Goal: Check status

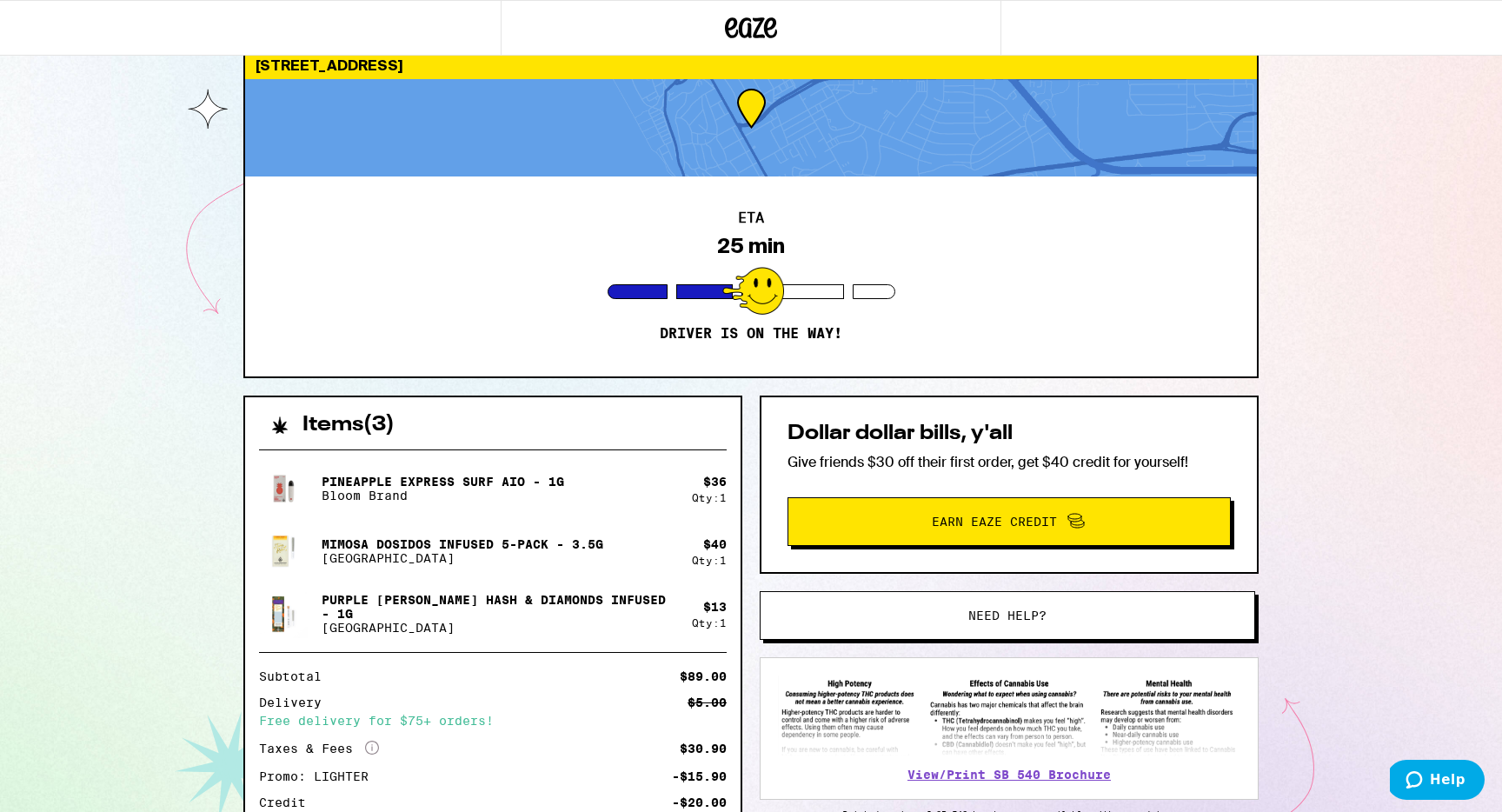
scroll to position [47, 0]
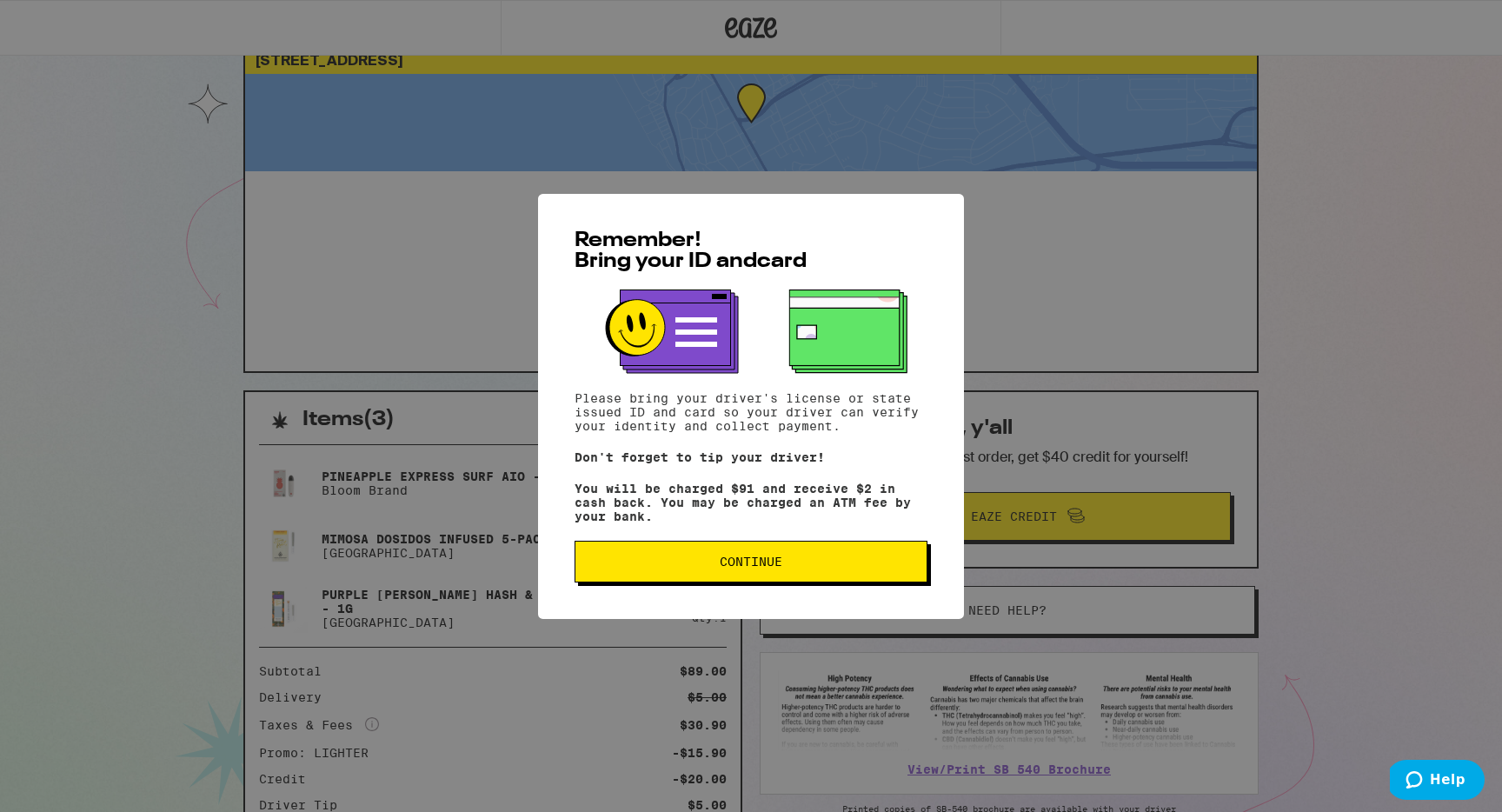
click at [792, 575] on button "Continue" at bounding box center [750, 561] width 353 height 42
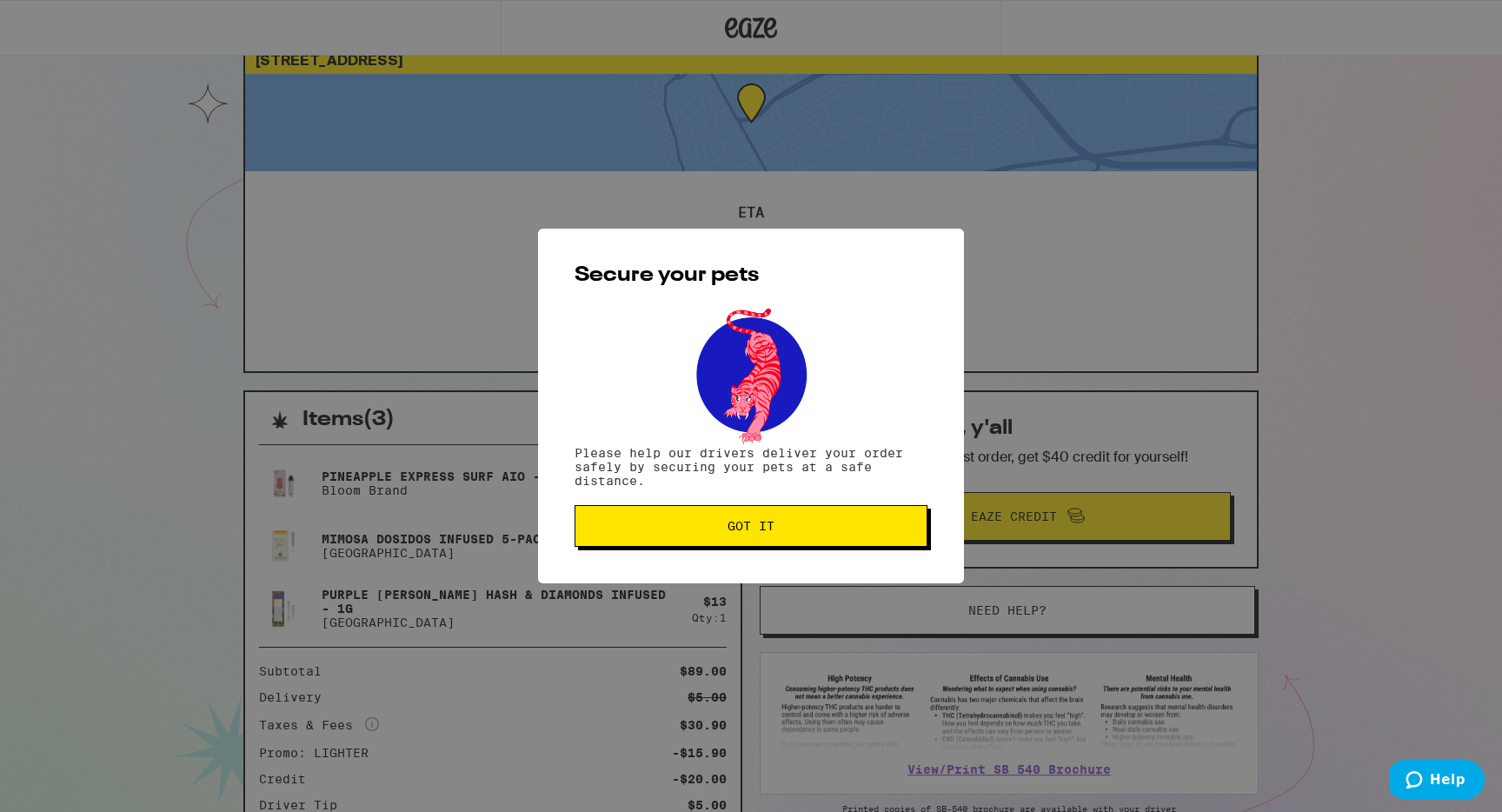
click at [778, 523] on span "Got it" at bounding box center [751, 526] width 323 height 12
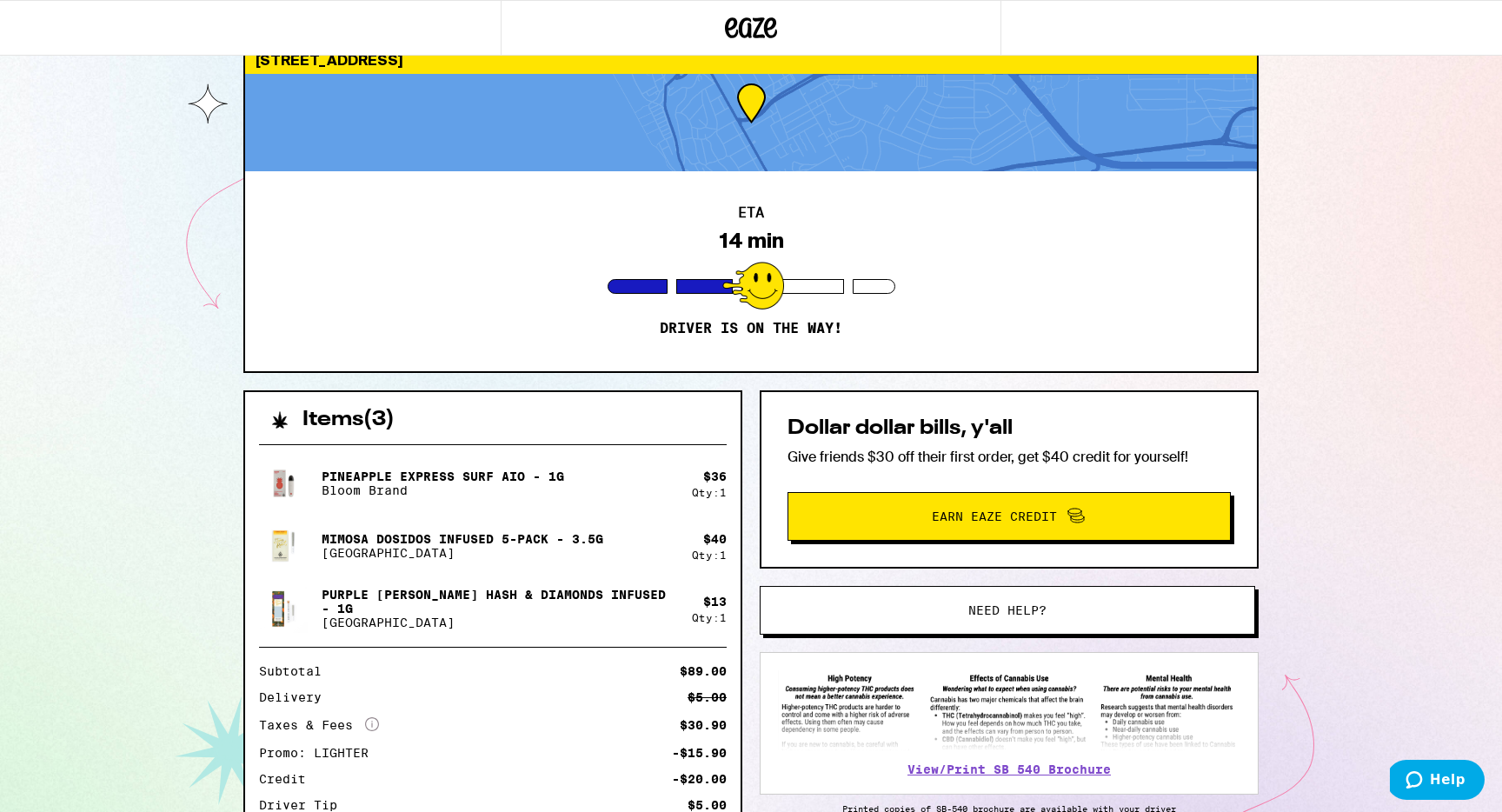
click at [755, 251] on div "14 min" at bounding box center [751, 241] width 65 height 25
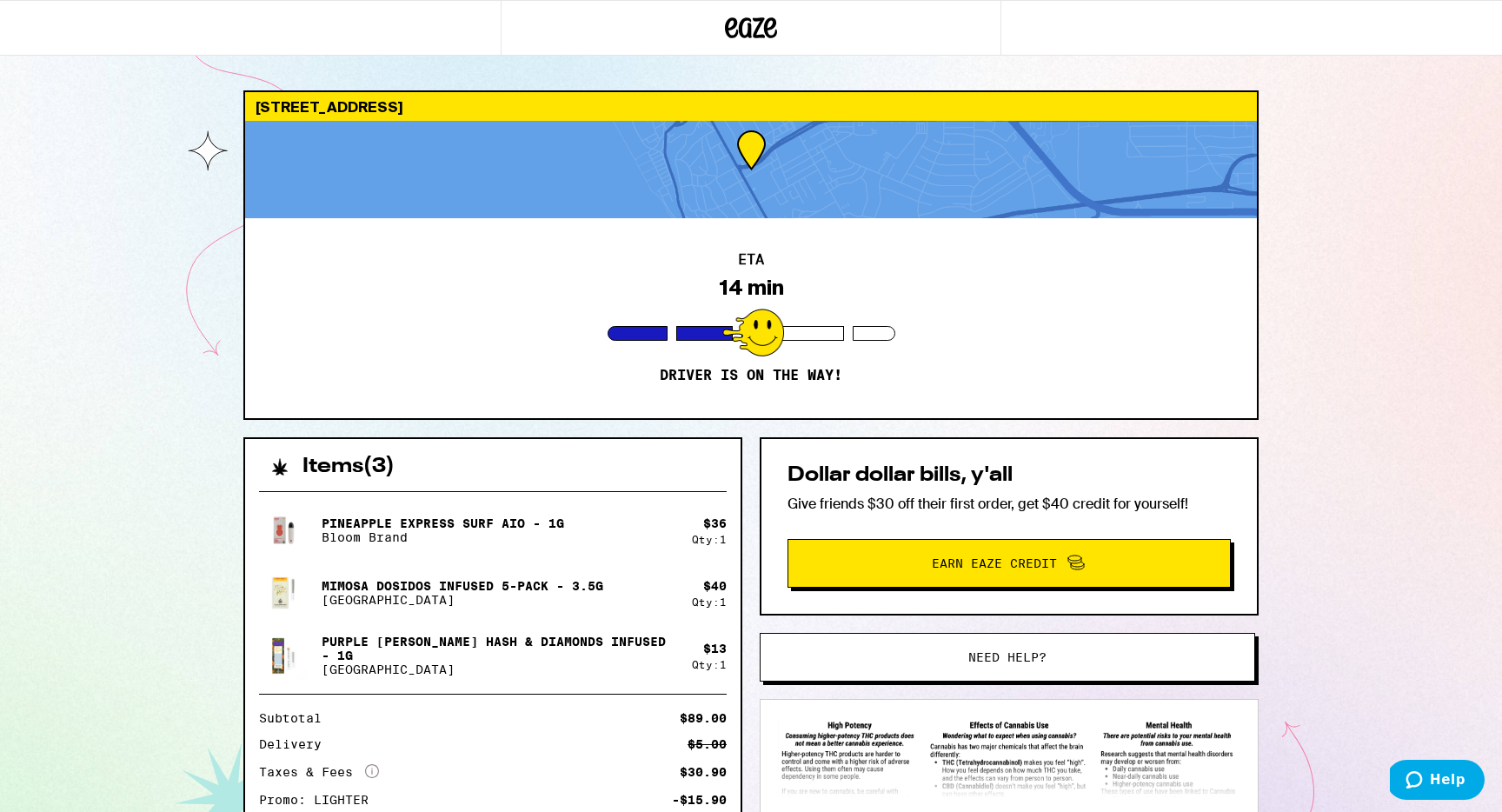
click at [748, 144] on div at bounding box center [750, 170] width 1012 height 97
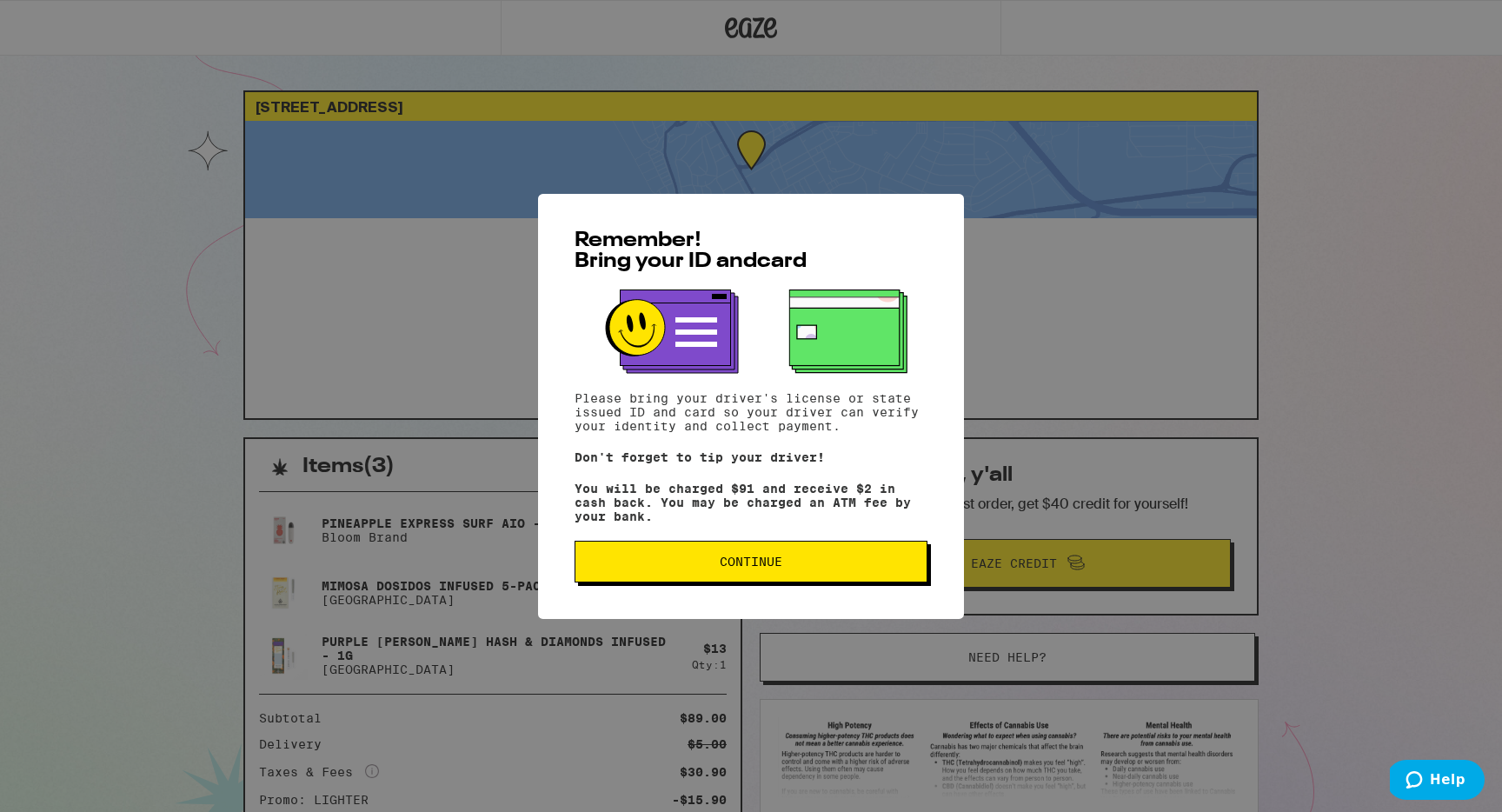
click at [724, 567] on span "Continue" at bounding box center [750, 562] width 63 height 12
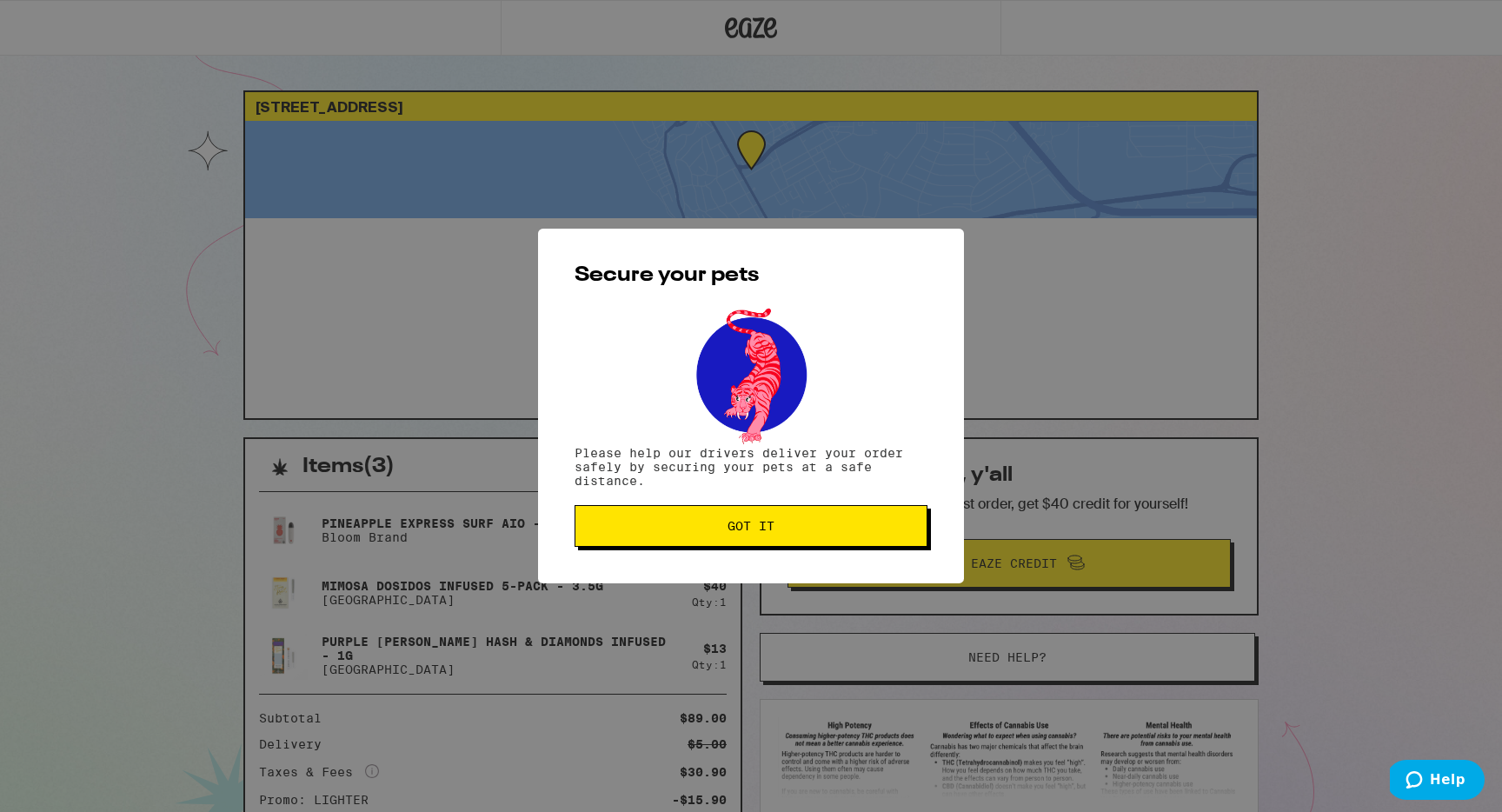
click at [726, 528] on span "Got it" at bounding box center [751, 526] width 323 height 12
